Goal: Transaction & Acquisition: Purchase product/service

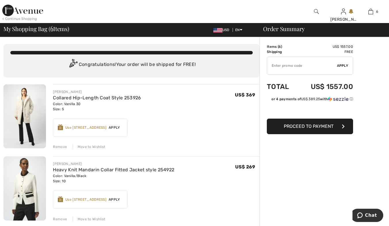
click at [59, 147] on div "Remove" at bounding box center [60, 146] width 14 height 5
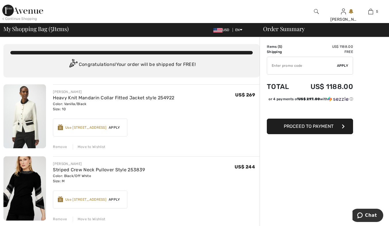
click at [60, 145] on div "Remove" at bounding box center [60, 146] width 14 height 5
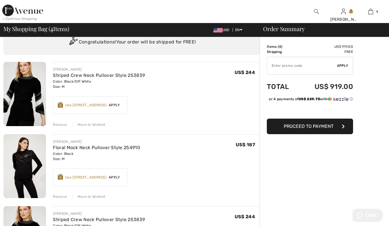
scroll to position [58, 0]
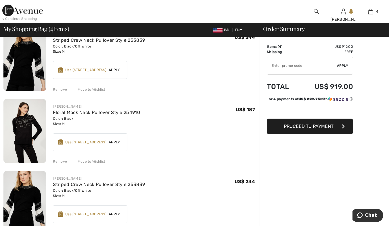
click at [60, 88] on div "Remove" at bounding box center [60, 89] width 14 height 5
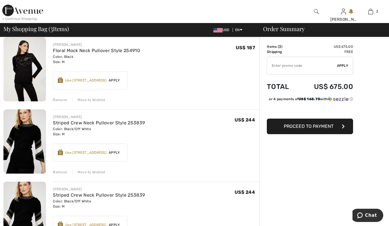
scroll to position [50, 0]
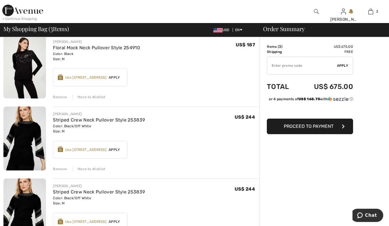
click at [62, 96] on div "Remove" at bounding box center [60, 96] width 14 height 5
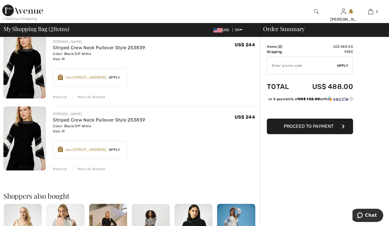
click at [63, 94] on div "Remove Move to Wishlist" at bounding box center [156, 96] width 207 height 6
click at [58, 96] on div "Remove" at bounding box center [60, 96] width 14 height 5
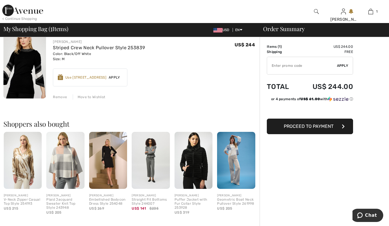
click at [282, 130] on button "Proceed to Payment" at bounding box center [310, 127] width 86 height 16
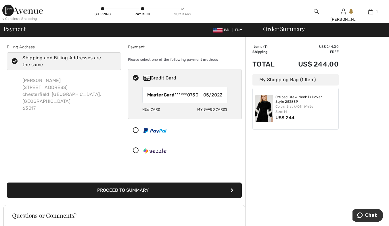
click at [144, 109] on div "New Card" at bounding box center [151, 109] width 18 height 10
radio input "true"
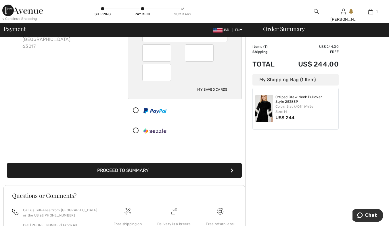
scroll to position [86, 0]
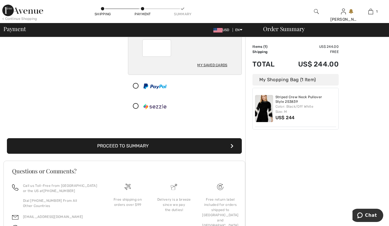
click at [185, 147] on button "Proceed to Summary" at bounding box center [124, 146] width 235 height 16
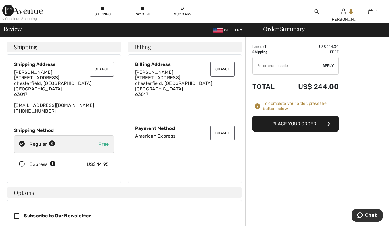
click at [260, 66] on input "TEXT" at bounding box center [288, 65] width 70 height 17
click at [289, 124] on button "Place Your Order" at bounding box center [296, 124] width 86 height 16
